Goal: Task Accomplishment & Management: Manage account settings

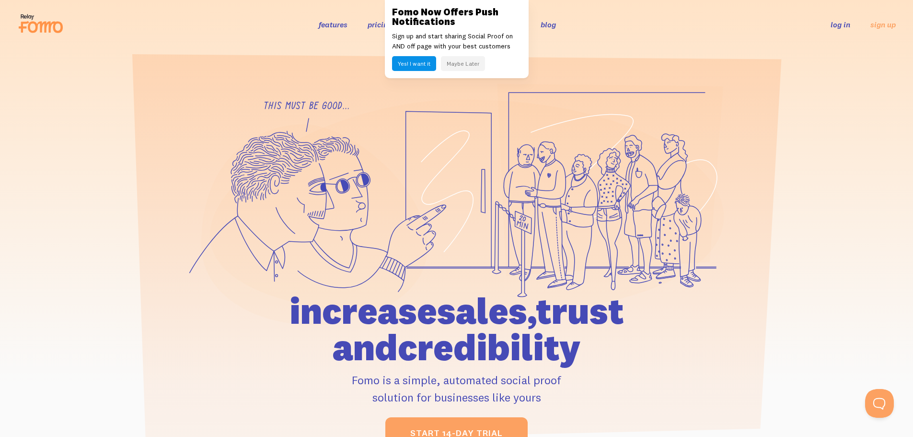
click at [831, 24] on link "log in" at bounding box center [841, 25] width 20 height 10
click at [840, 23] on link "log in" at bounding box center [841, 25] width 20 height 10
click at [841, 22] on link "log in" at bounding box center [841, 25] width 20 height 10
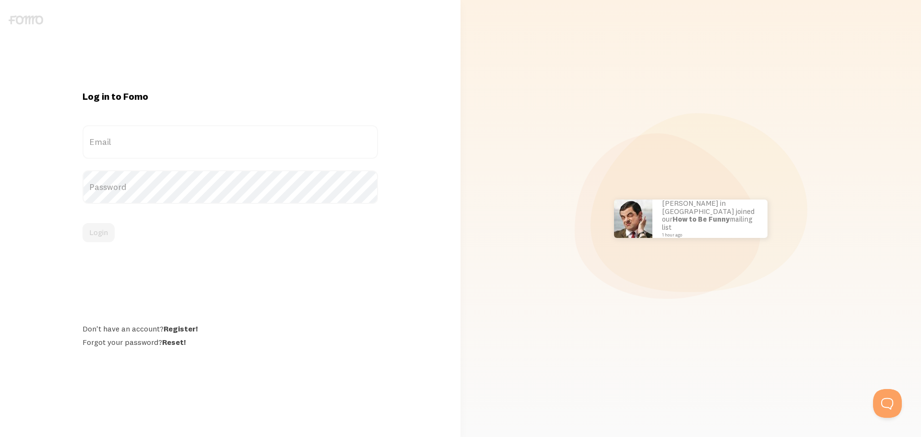
click at [153, 146] on label "Email" at bounding box center [229, 142] width 295 height 34
click at [153, 146] on input "Email" at bounding box center [229, 142] width 295 height 34
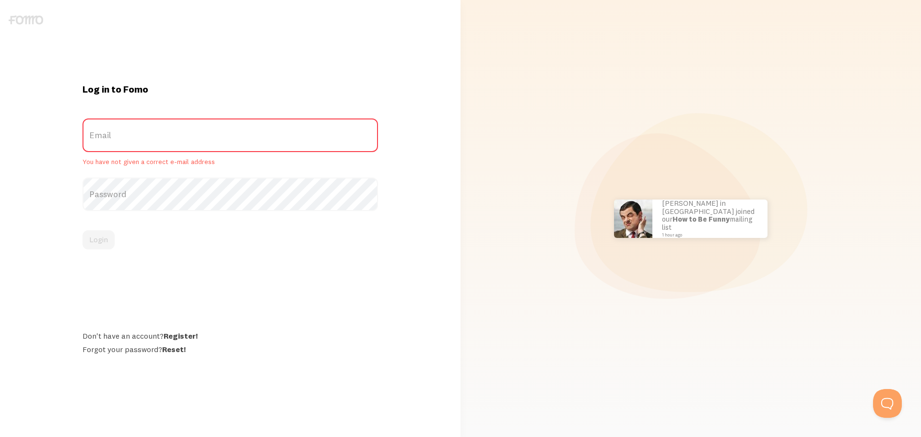
click at [163, 146] on label "Email" at bounding box center [229, 135] width 295 height 34
click at [163, 146] on input "Email" at bounding box center [229, 135] width 295 height 34
click at [180, 134] on label "Email" at bounding box center [229, 135] width 295 height 34
click at [180, 134] on input "Email" at bounding box center [229, 135] width 295 height 34
click at [180, 134] on label "Email" at bounding box center [229, 135] width 295 height 34
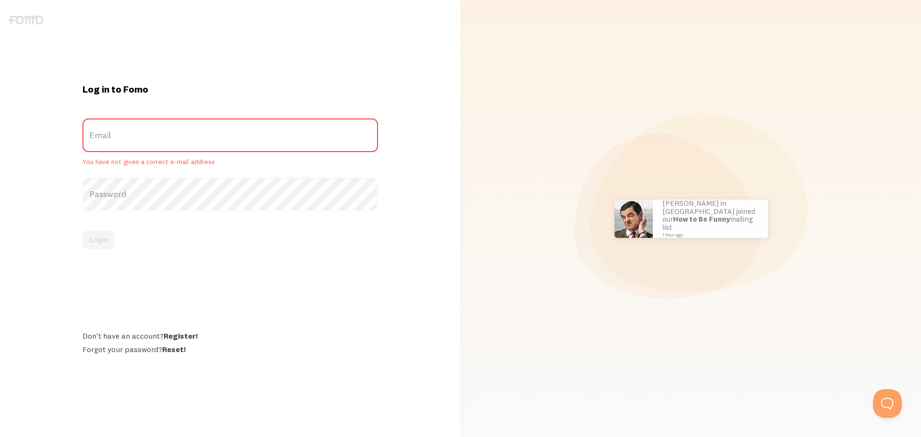
click at [180, 134] on input "Email" at bounding box center [229, 135] width 295 height 34
click at [155, 142] on label "Email" at bounding box center [229, 135] width 295 height 34
click at [155, 142] on input "Email" at bounding box center [229, 135] width 295 height 34
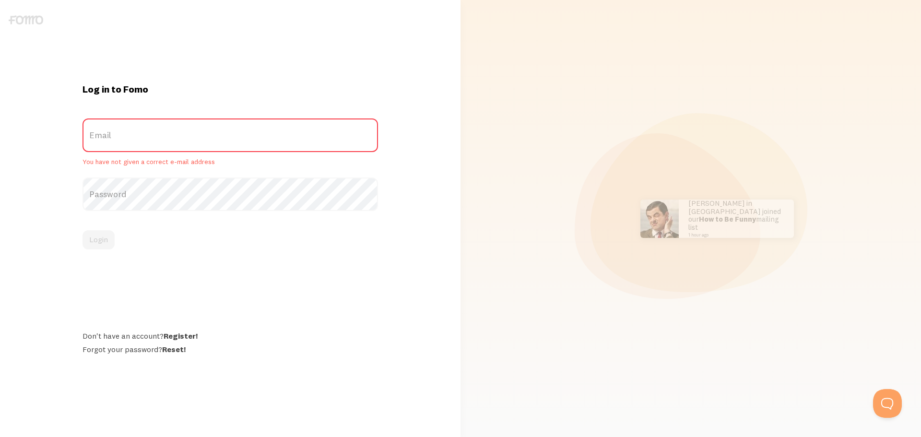
click at [155, 143] on label "Email" at bounding box center [229, 135] width 295 height 34
click at [155, 143] on input "Email" at bounding box center [229, 135] width 295 height 34
click at [156, 143] on label "Email" at bounding box center [229, 135] width 295 height 34
click at [156, 143] on input "Email" at bounding box center [229, 135] width 295 height 34
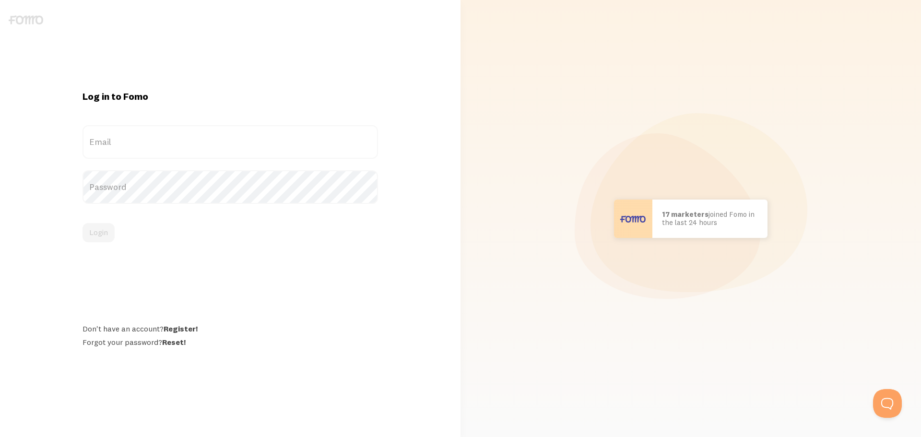
click at [201, 147] on label "Email" at bounding box center [229, 142] width 295 height 34
click at [201, 147] on input "Email" at bounding box center [229, 142] width 295 height 34
click at [157, 140] on label "Email" at bounding box center [229, 142] width 295 height 34
click at [157, 140] on input "Email" at bounding box center [229, 142] width 295 height 34
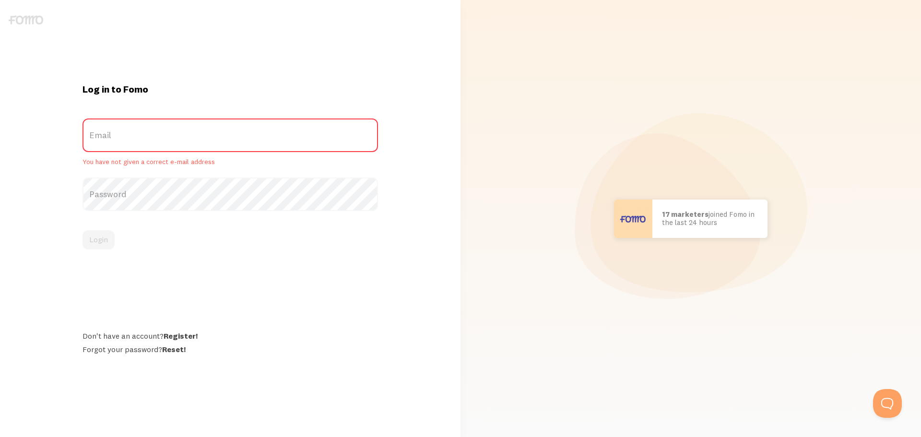
click at [136, 141] on label "Email" at bounding box center [229, 135] width 295 height 34
click at [136, 141] on input "Email" at bounding box center [229, 135] width 295 height 34
click at [136, 141] on label "Email" at bounding box center [229, 135] width 295 height 34
click at [136, 141] on input "Email" at bounding box center [229, 135] width 295 height 34
click at [261, 138] on label "Email" at bounding box center [229, 135] width 295 height 34
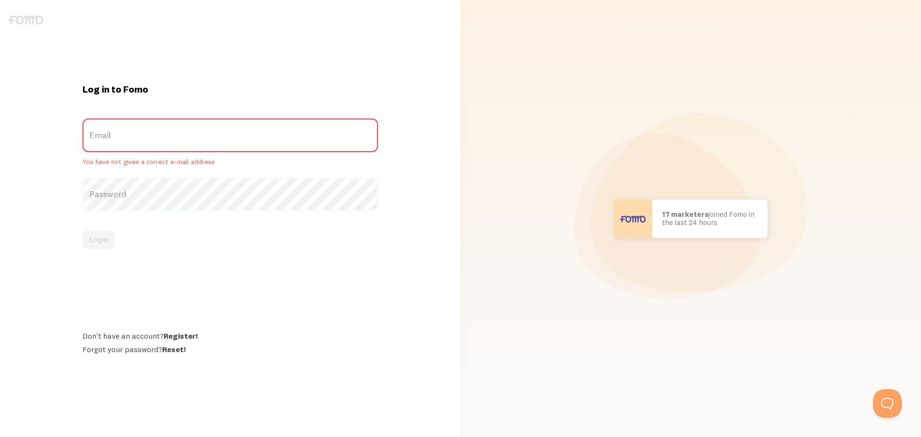
click at [261, 138] on input "Email" at bounding box center [229, 135] width 295 height 34
type input "[EMAIL_ADDRESS][DOMAIN_NAME]"
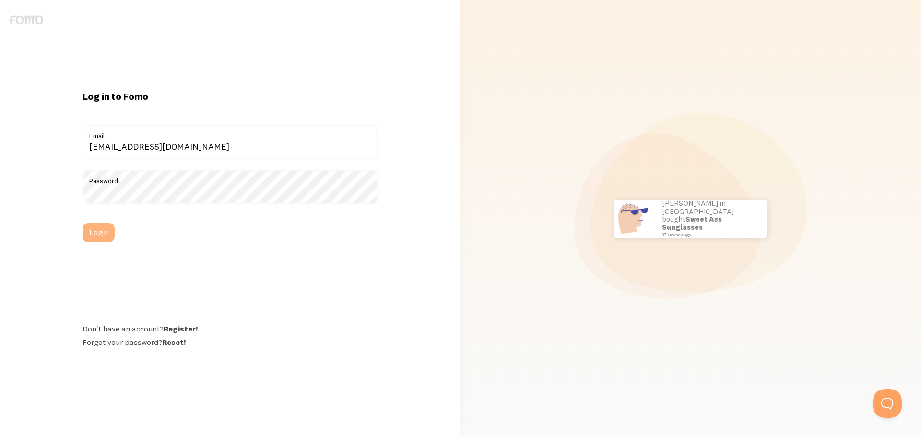
click at [102, 233] on button "Login" at bounding box center [98, 232] width 32 height 19
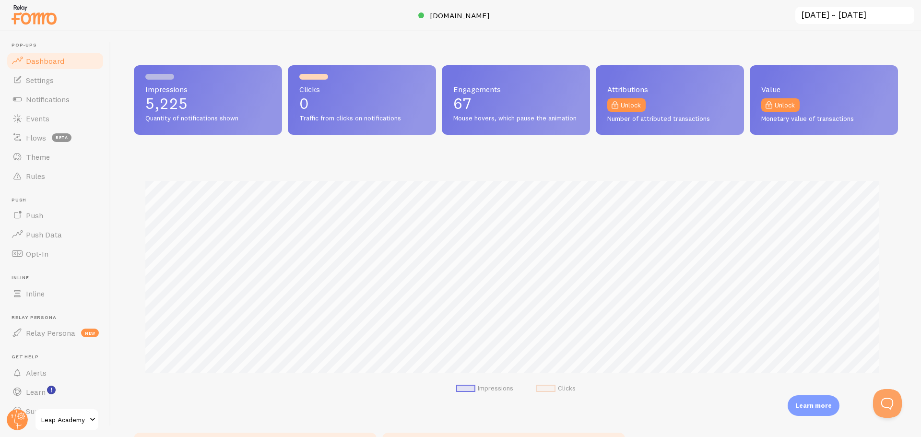
scroll to position [252, 757]
click at [61, 415] on span "Leap Academy" at bounding box center [64, 420] width 46 height 12
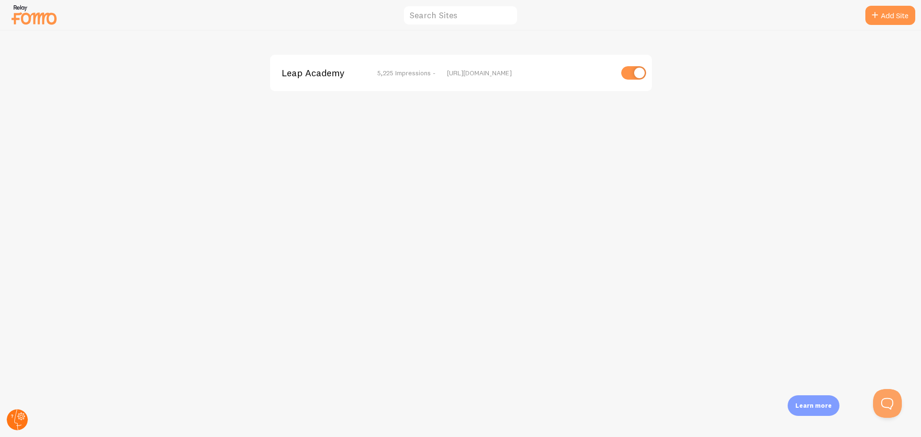
drag, startPoint x: 10, startPoint y: 419, endPoint x: 23, endPoint y: 419, distance: 12.9
click at [11, 419] on circle at bounding box center [17, 419] width 21 height 21
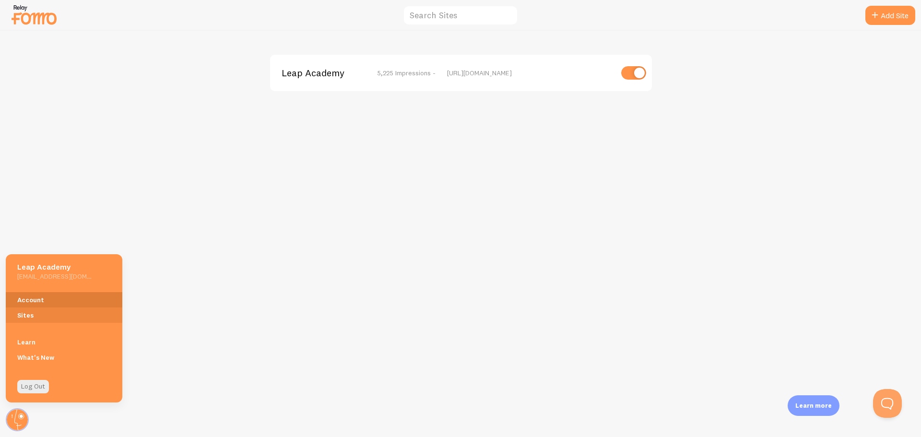
click at [34, 294] on link "Account" at bounding box center [64, 299] width 117 height 15
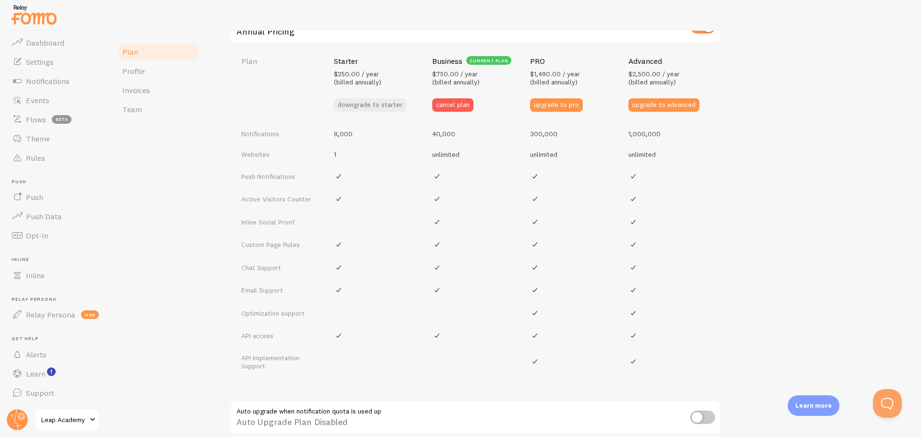
scroll to position [352, 0]
